Goal: Task Accomplishment & Management: Complete application form

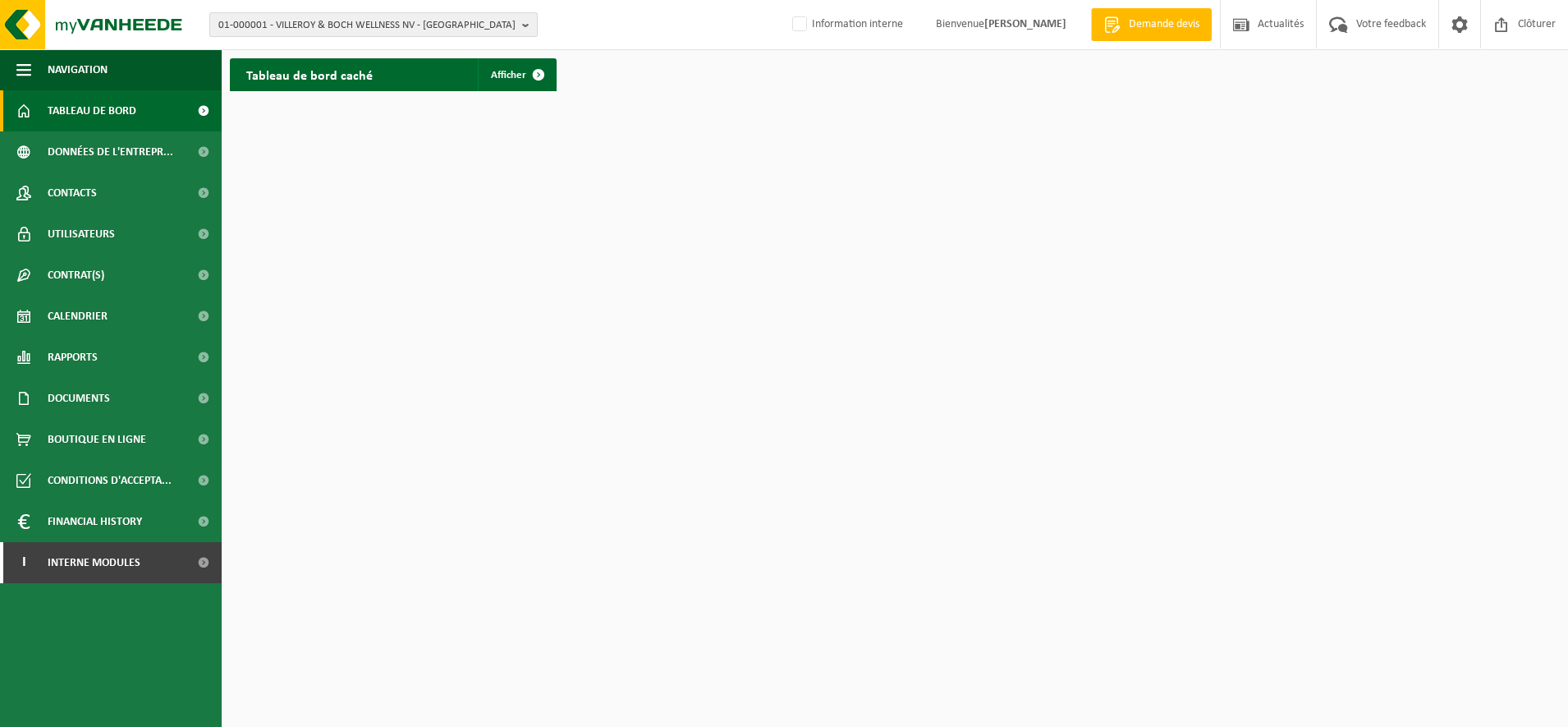
click at [294, 29] on span "01-000001 - VILLEROY & BOCH WELLNESS NV - ROESELARE" at bounding box center [367, 26] width 297 height 25
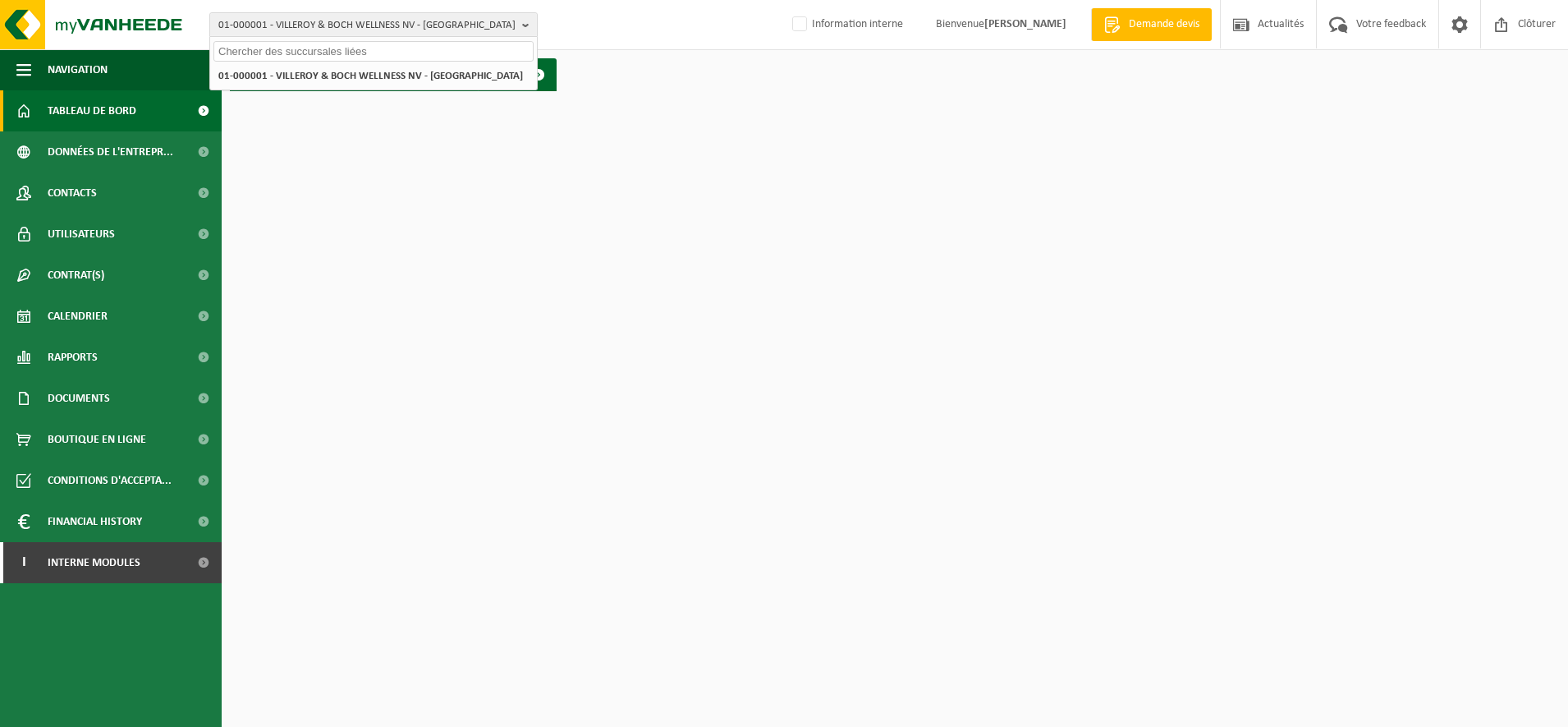
click at [291, 53] on input "text" at bounding box center [373, 51] width 320 height 21
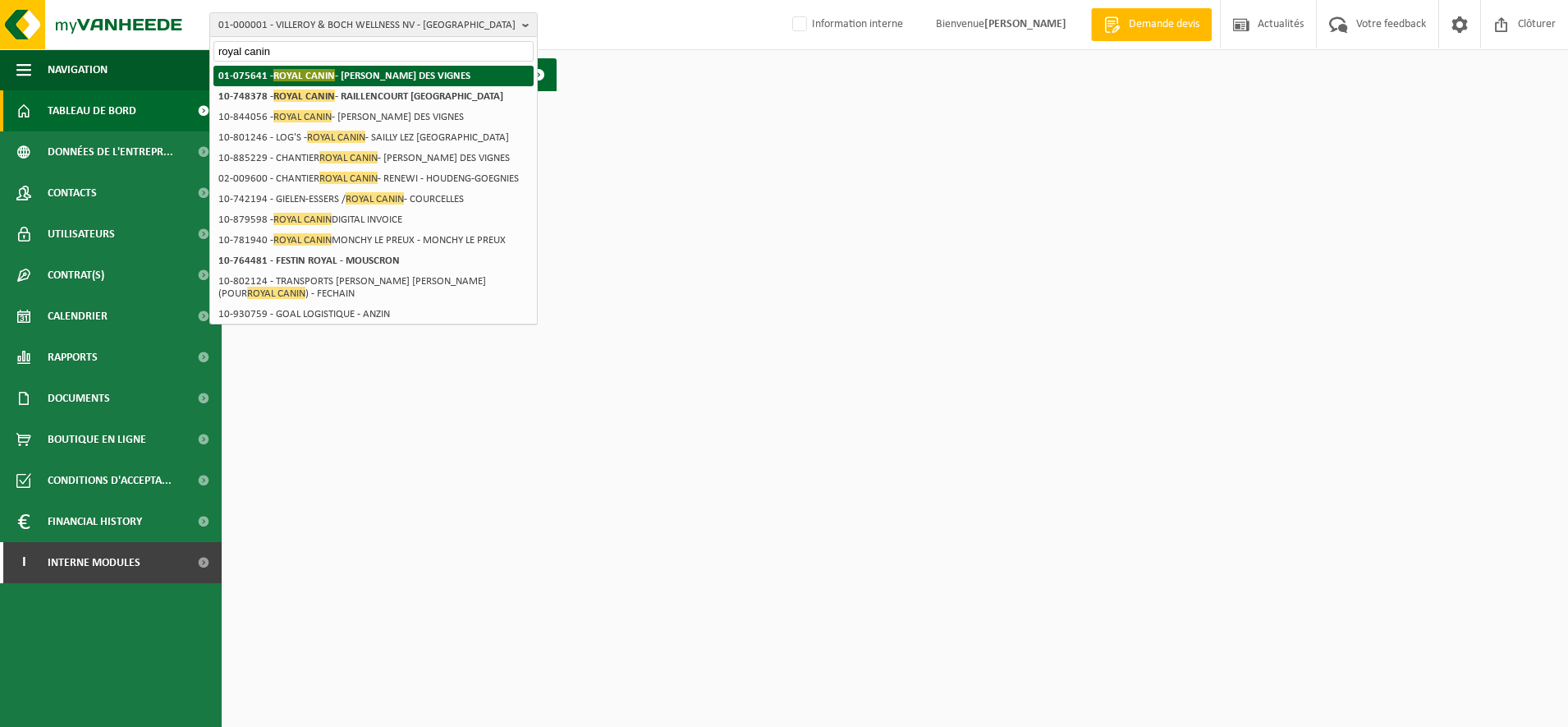
type input "royal canin"
click at [320, 73] on span "ROYAL CANIN" at bounding box center [304, 75] width 62 height 12
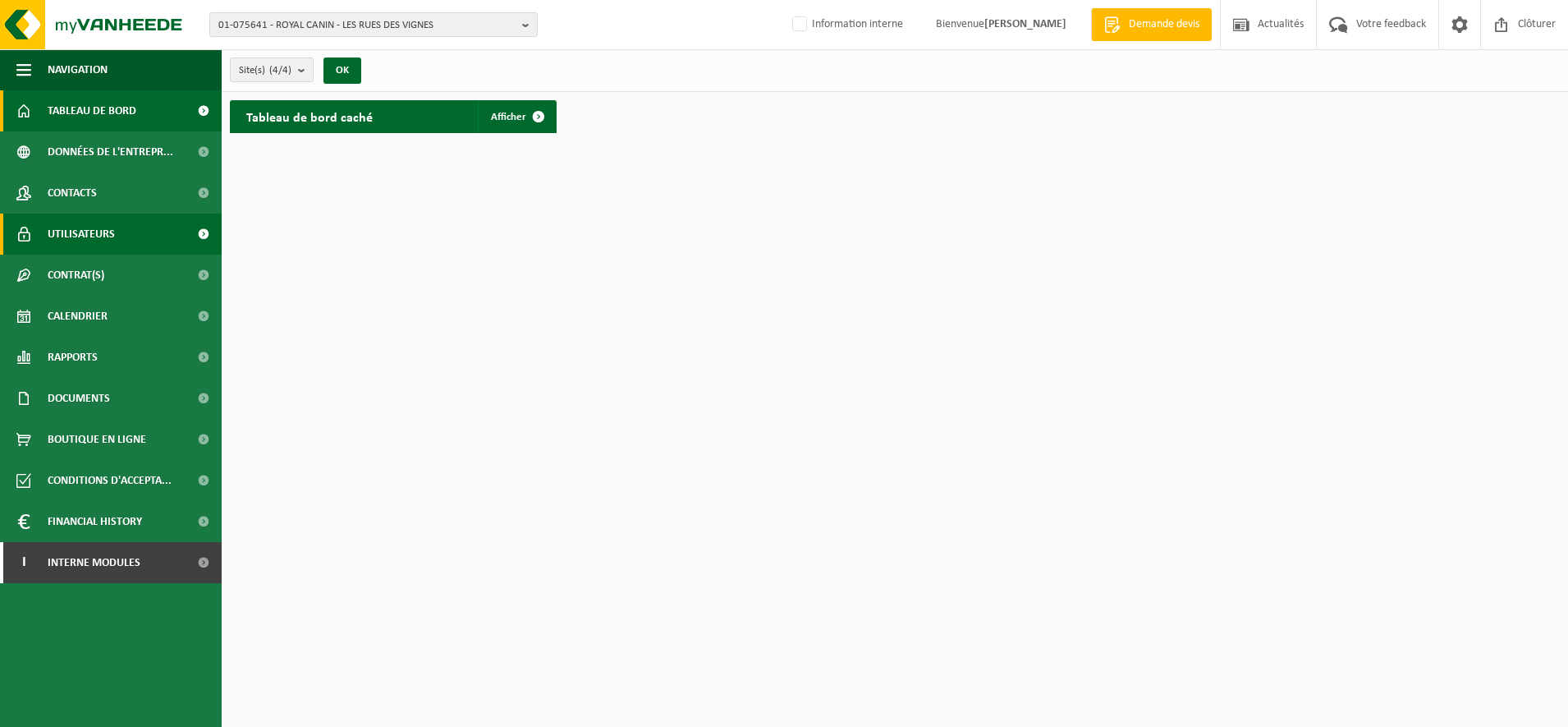
click at [78, 231] on span "Utilisateurs" at bounding box center [81, 234] width 67 height 41
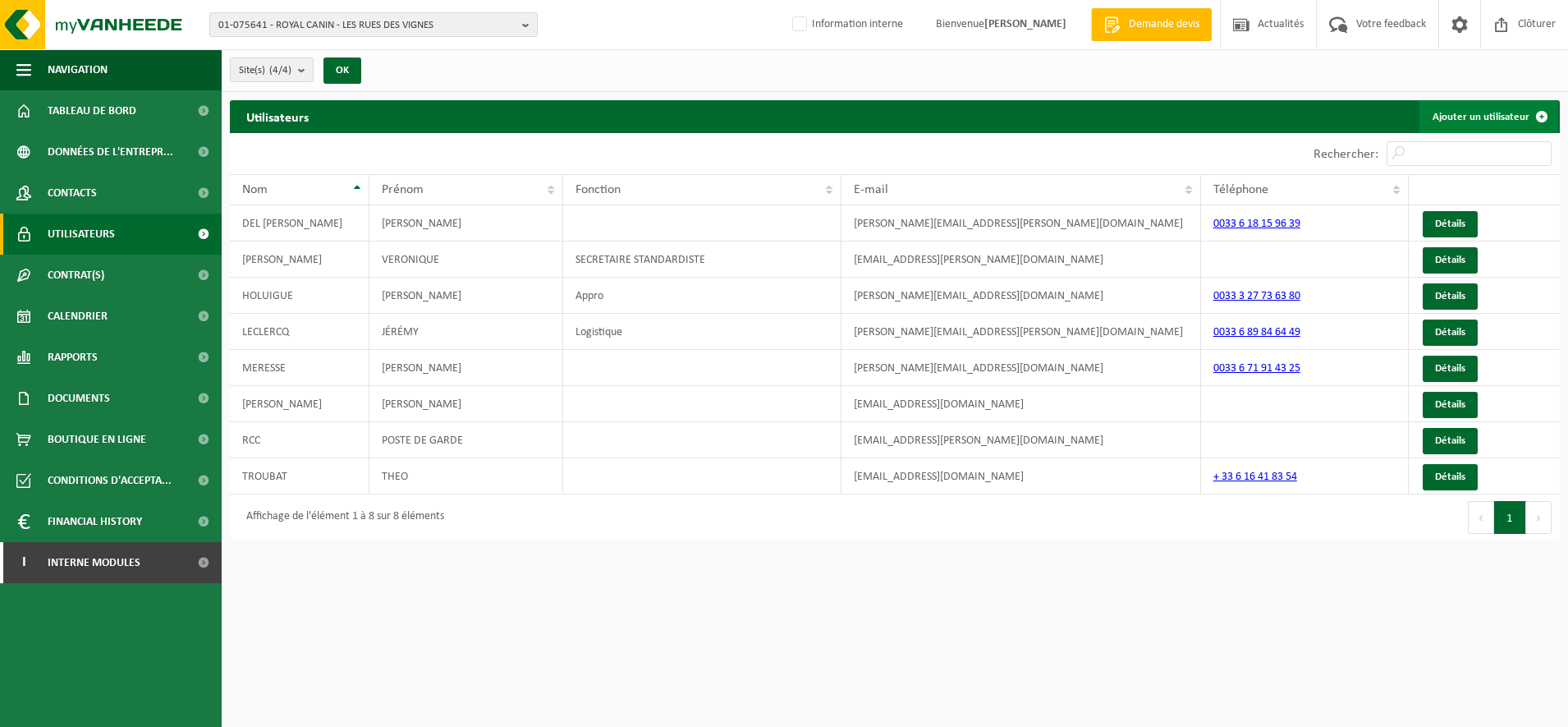
click at [1489, 111] on link "Ajouter un utilisateur" at bounding box center [1488, 116] width 139 height 32
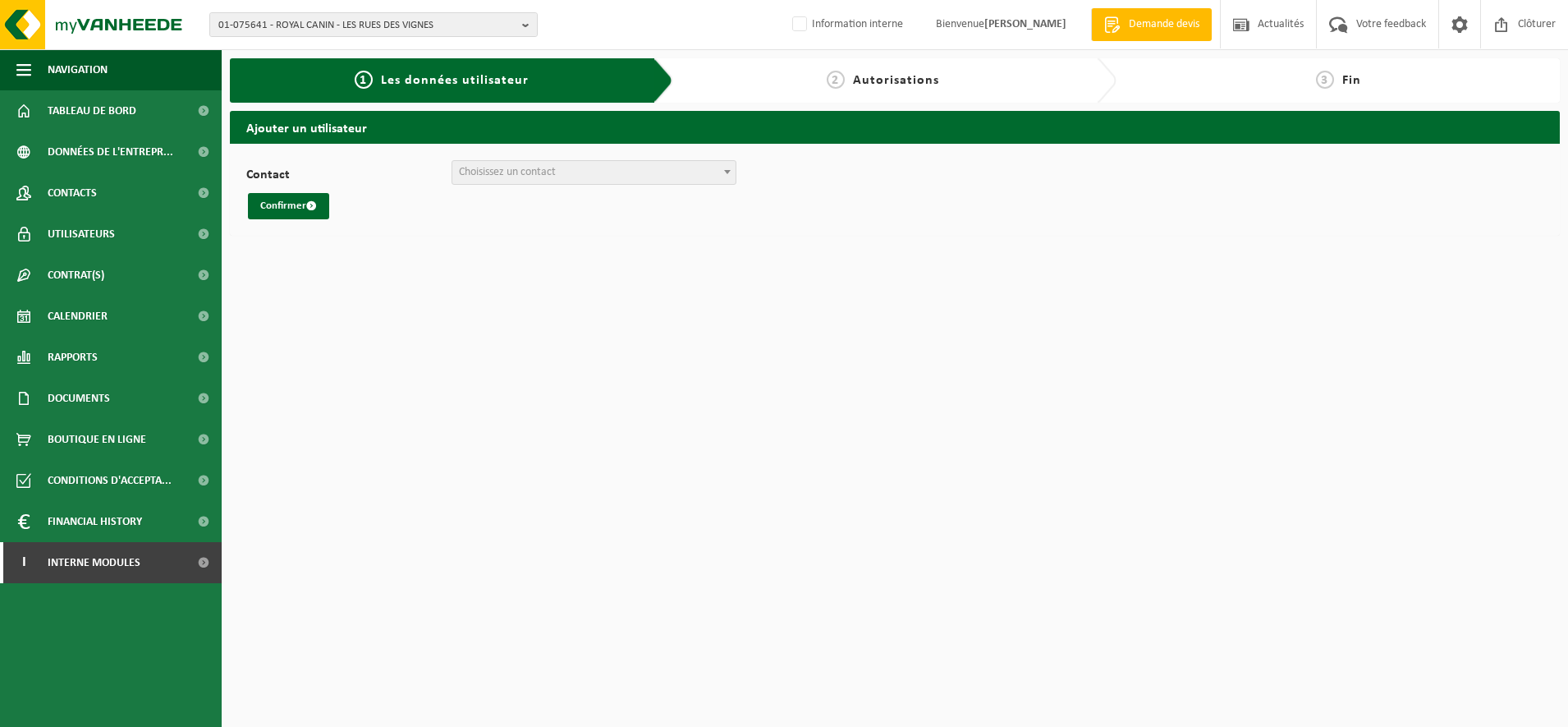
click at [574, 168] on span "Choisissez un contact" at bounding box center [594, 173] width 284 height 23
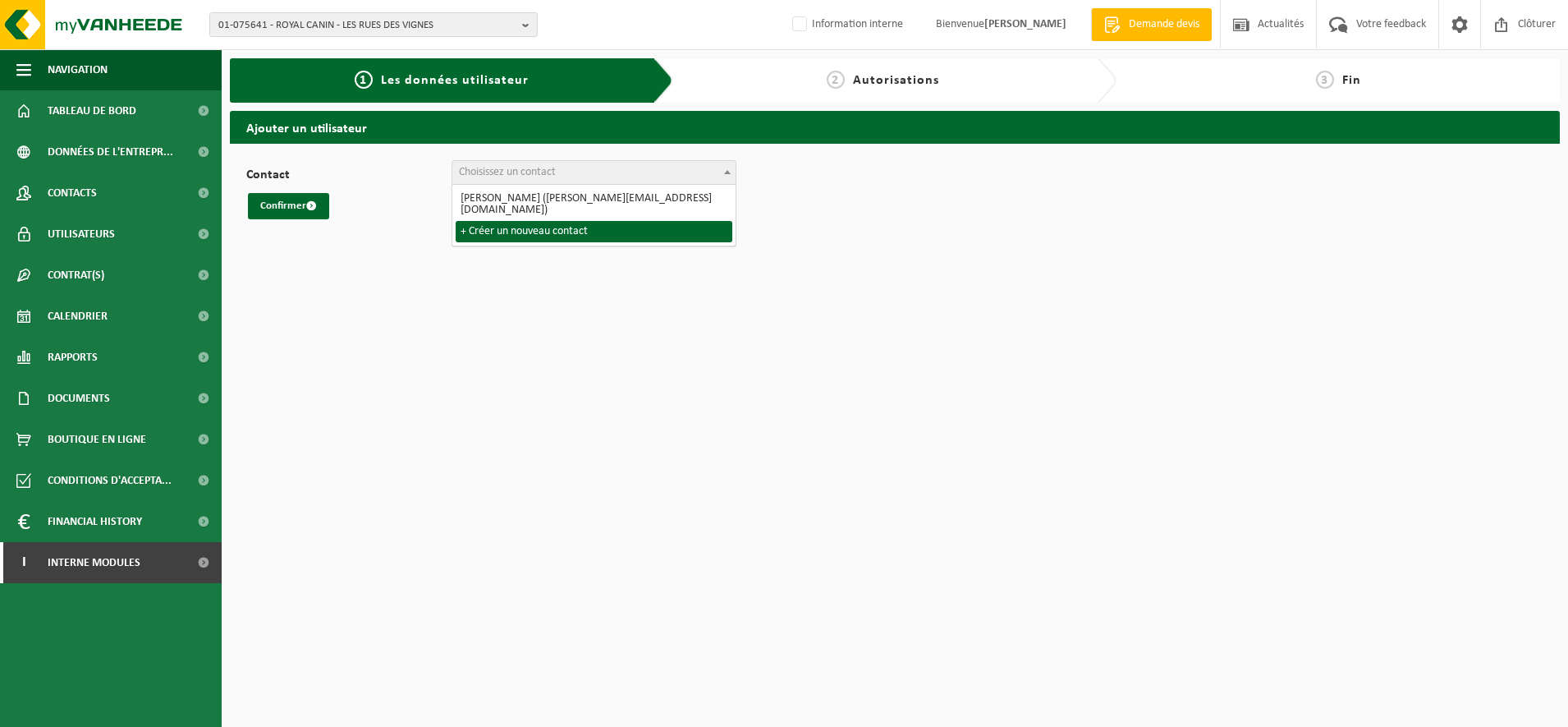
select select "0"
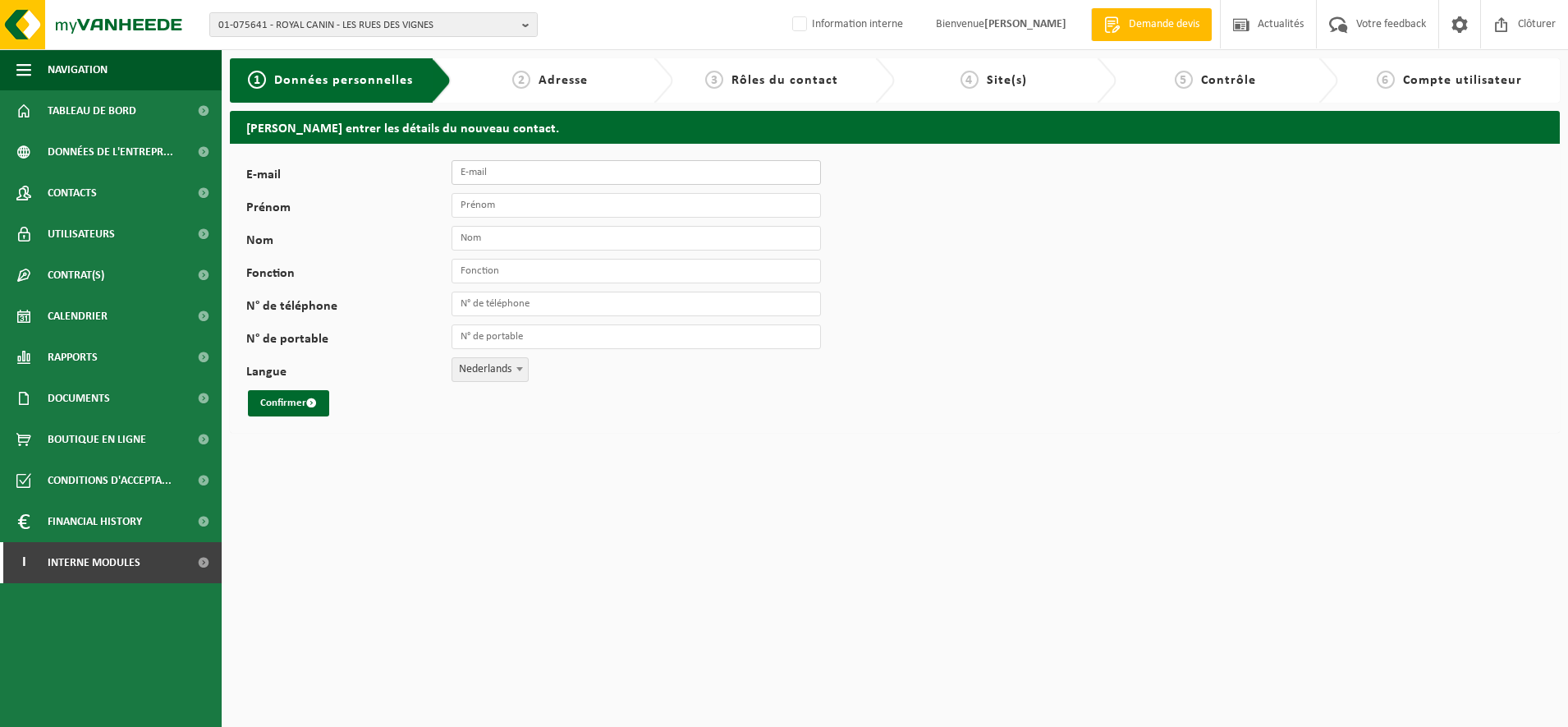
click at [509, 176] on input "E-mail" at bounding box center [636, 173] width 369 height 25
type input "[EMAIL_ADDRESS][DOMAIN_NAME]"
type input "r"
type input "ROMANE"
type input "QUINTIN"
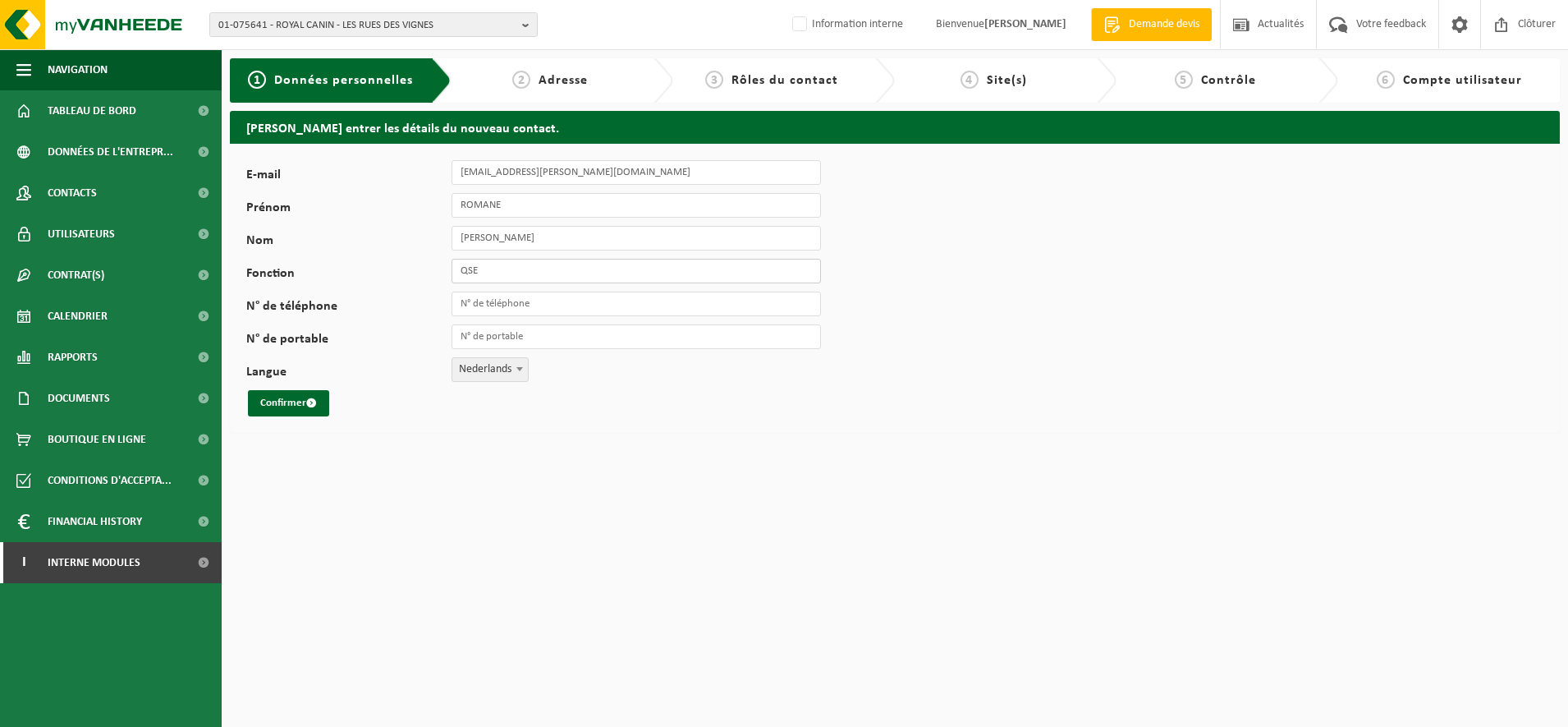
type input "QSE"
click at [477, 306] on input "N° de téléphone" at bounding box center [636, 304] width 369 height 25
click at [476, 300] on input "N° de téléphone" at bounding box center [636, 304] width 369 height 25
type input "[PHONE_NUMBER]"
click at [503, 374] on span "Nederlands" at bounding box center [490, 369] width 76 height 23
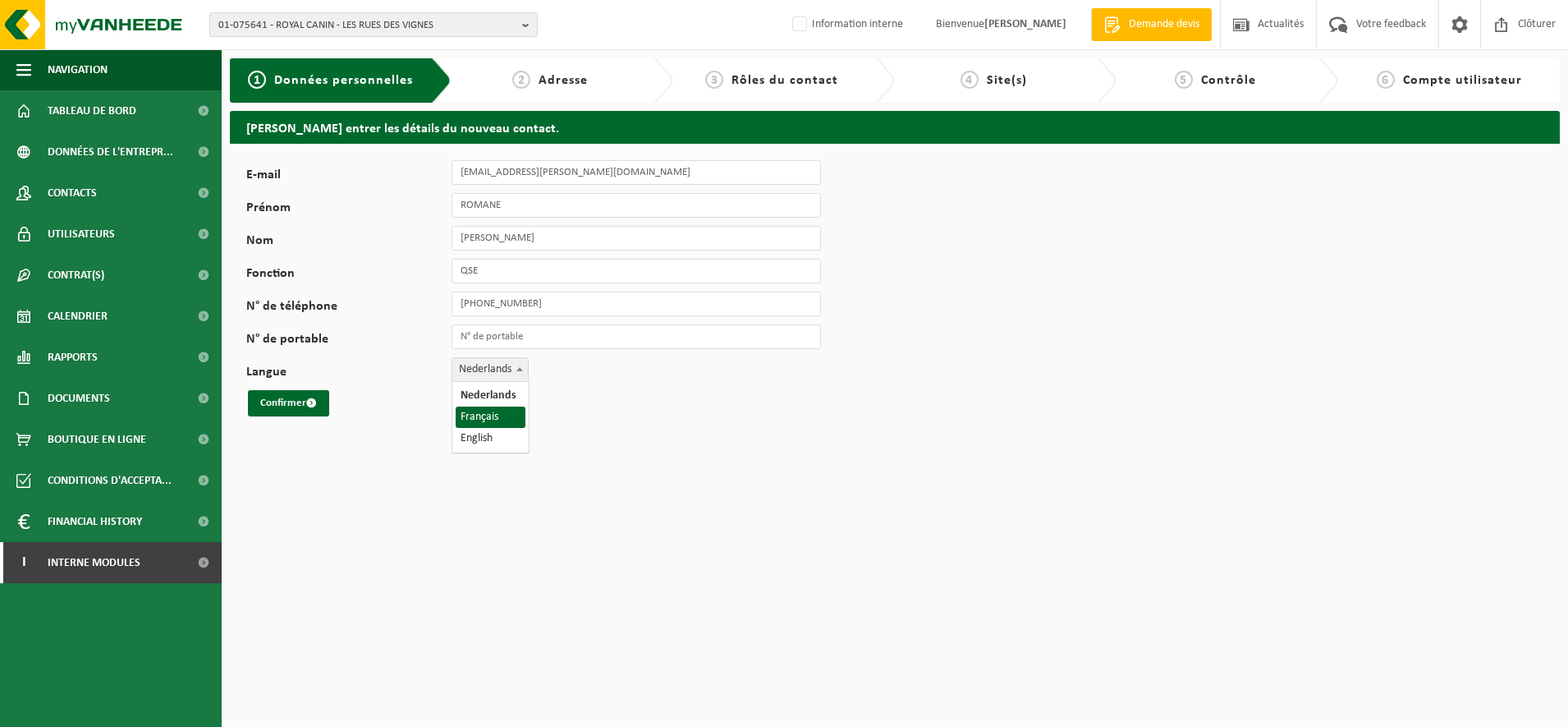
select select "1"
click at [288, 393] on button "Confirmer" at bounding box center [288, 403] width 81 height 27
